Goal: Use online tool/utility: Utilize a website feature to perform a specific function

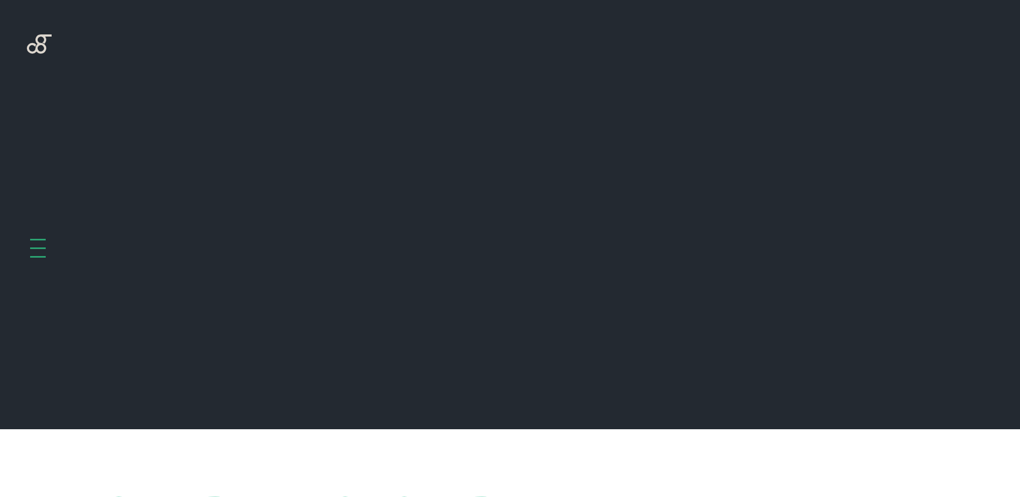
scroll to position [429, 0]
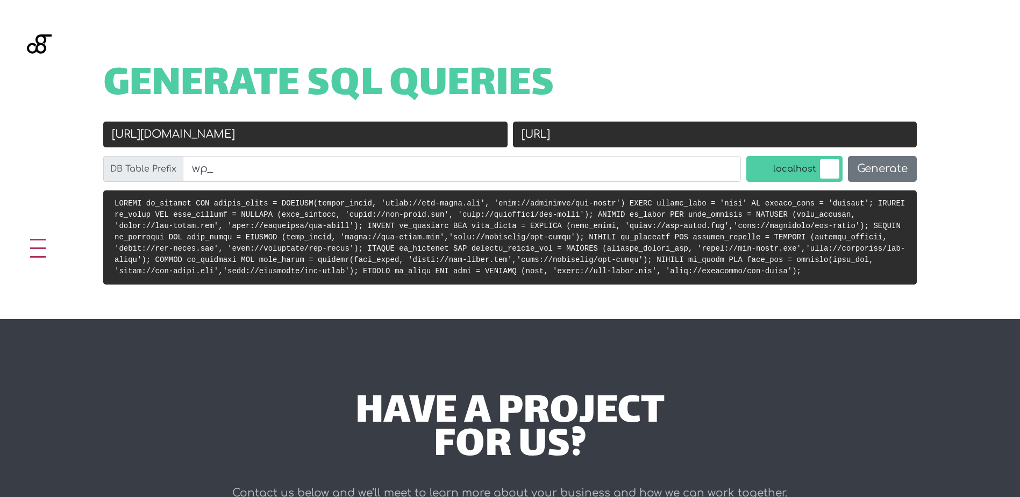
click at [631, 124] on input "http://localhost/ids-store" at bounding box center [715, 135] width 405 height 26
paste input "s://localhost/rheinmann/"
drag, startPoint x: 547, startPoint y: 133, endPoint x: 578, endPoint y: 140, distance: 31.4
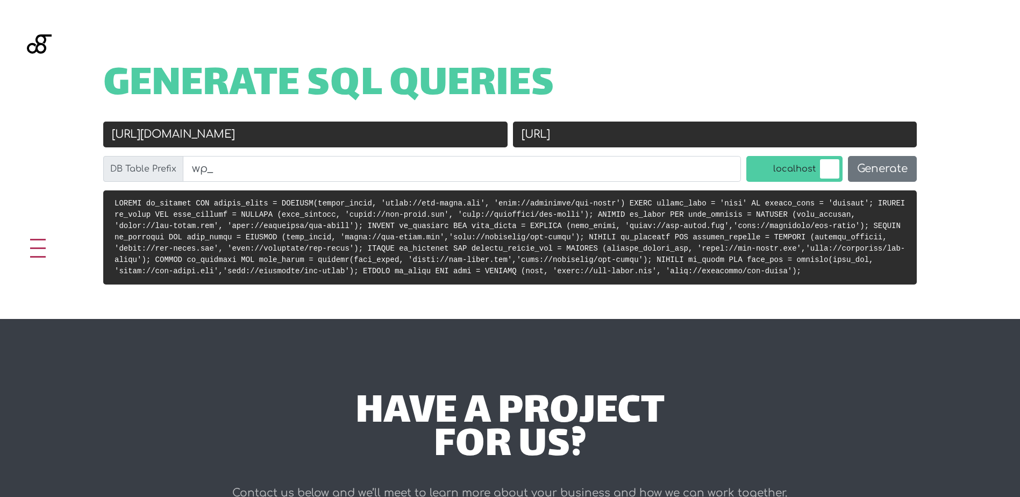
click at [550, 134] on input "https://localhost/rheinmann/" at bounding box center [715, 135] width 405 height 26
drag, startPoint x: 699, startPoint y: 125, endPoint x: 677, endPoint y: 122, distance: 21.7
click at [677, 122] on input "http://localhost/rheinmann/" at bounding box center [715, 135] width 405 height 26
type input "[URL]"
click at [445, 137] on input "https://ids-store.com" at bounding box center [305, 135] width 405 height 26
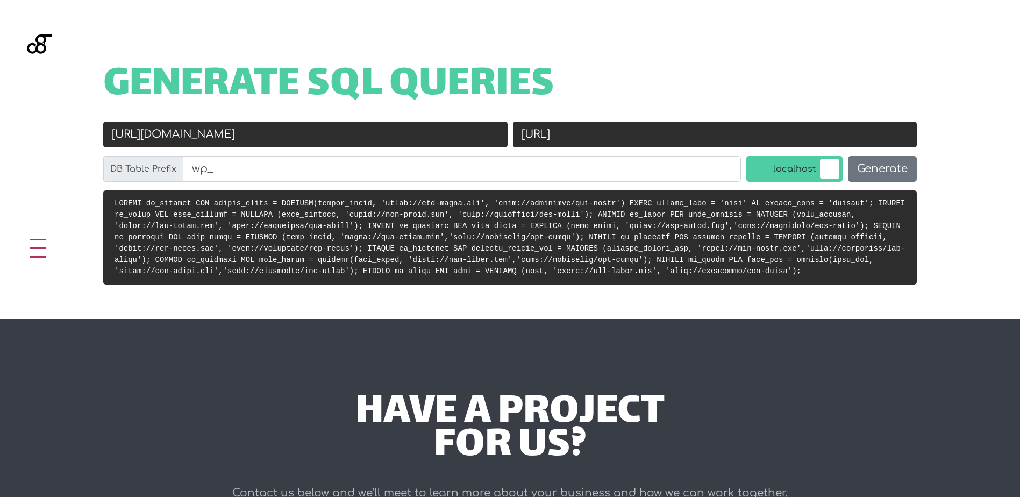
click at [445, 137] on input "https://ids-store.com" at bounding box center [305, 135] width 405 height 26
paste input "stg-rheinmann.ids.com.lb/"
type input "[URL][DOMAIN_NAME]"
click at [879, 168] on button "Generate" at bounding box center [882, 169] width 69 height 26
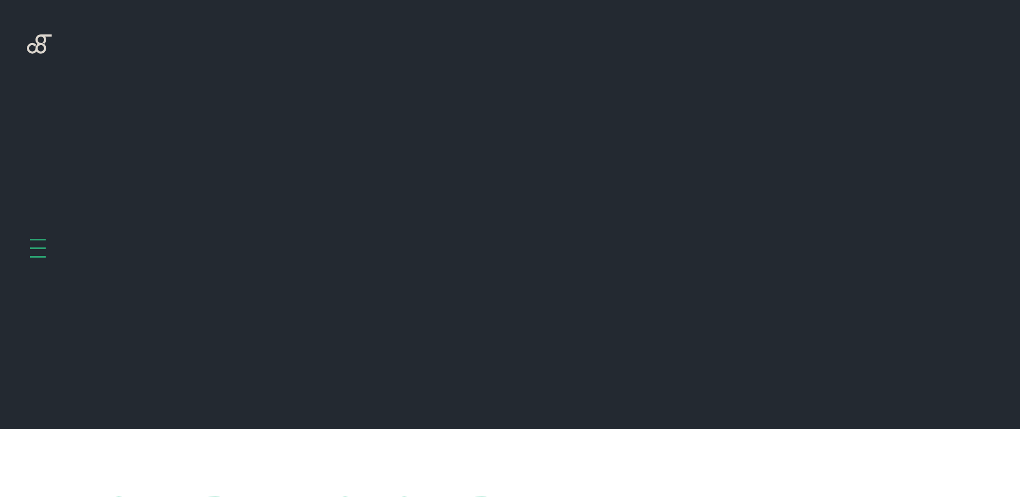
scroll to position [429, 0]
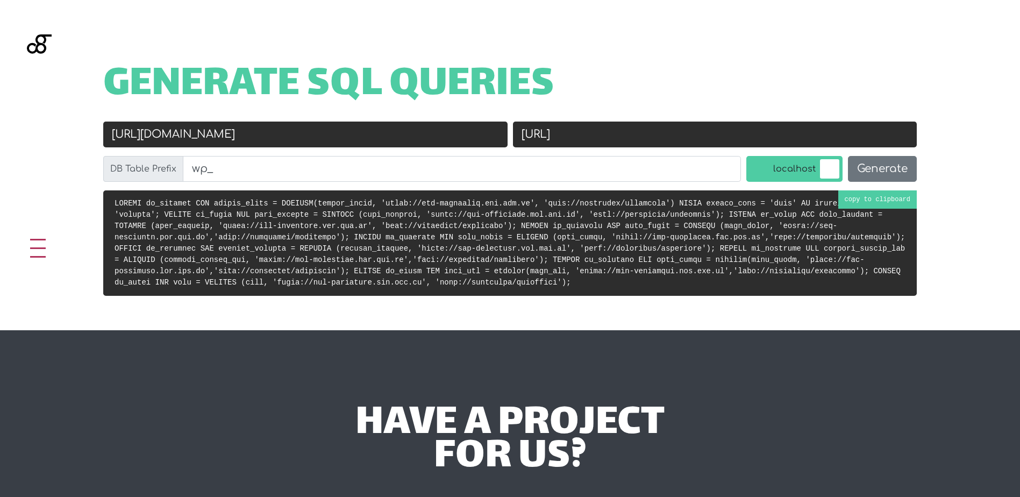
click at [542, 243] on pre at bounding box center [510, 242] width 814 height 105
click at [587, 144] on input "[URL]" at bounding box center [715, 135] width 405 height 26
